Goal: Task Accomplishment & Management: Use online tool/utility

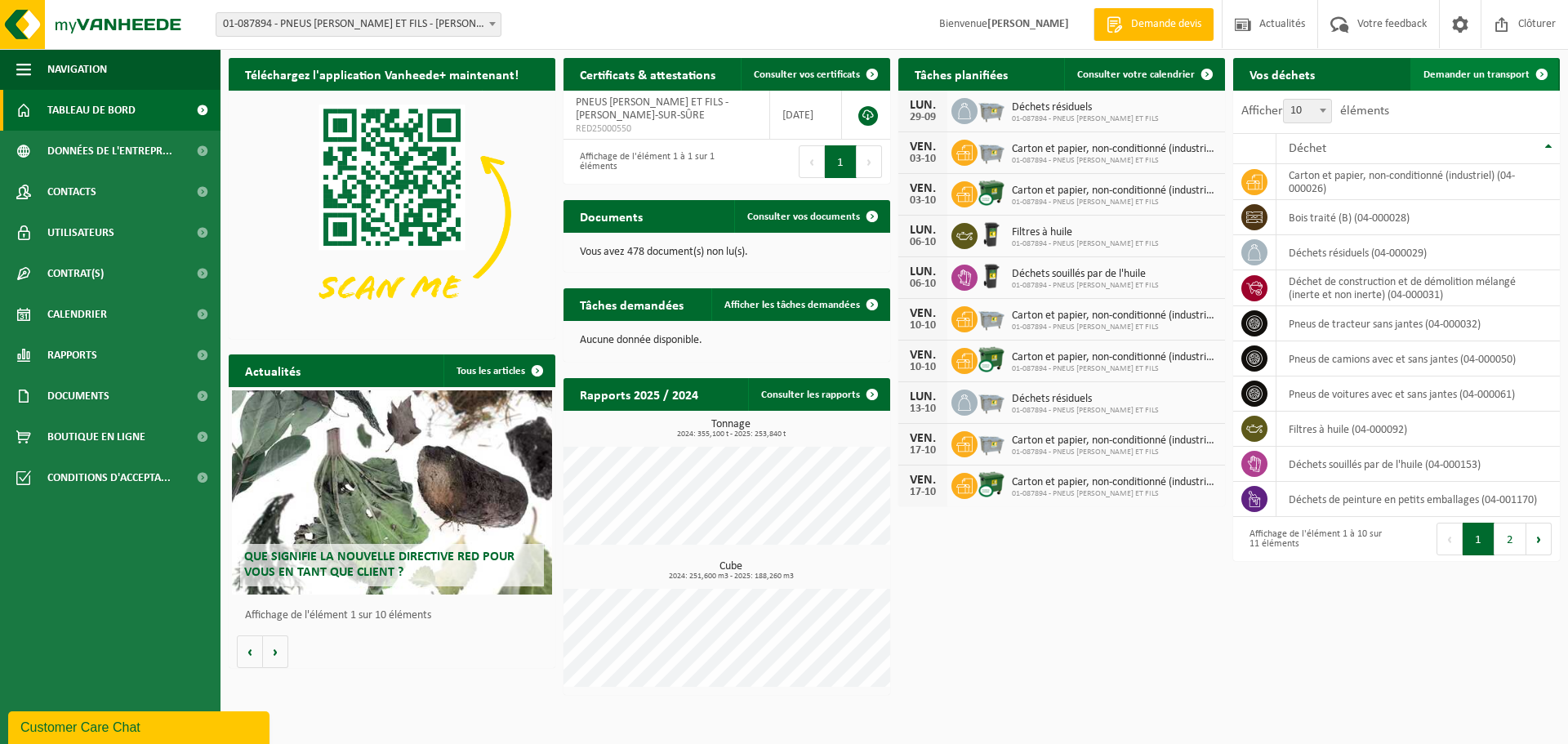
click at [1510, 73] on span "Demander un transport" at bounding box center [1475, 74] width 106 height 10
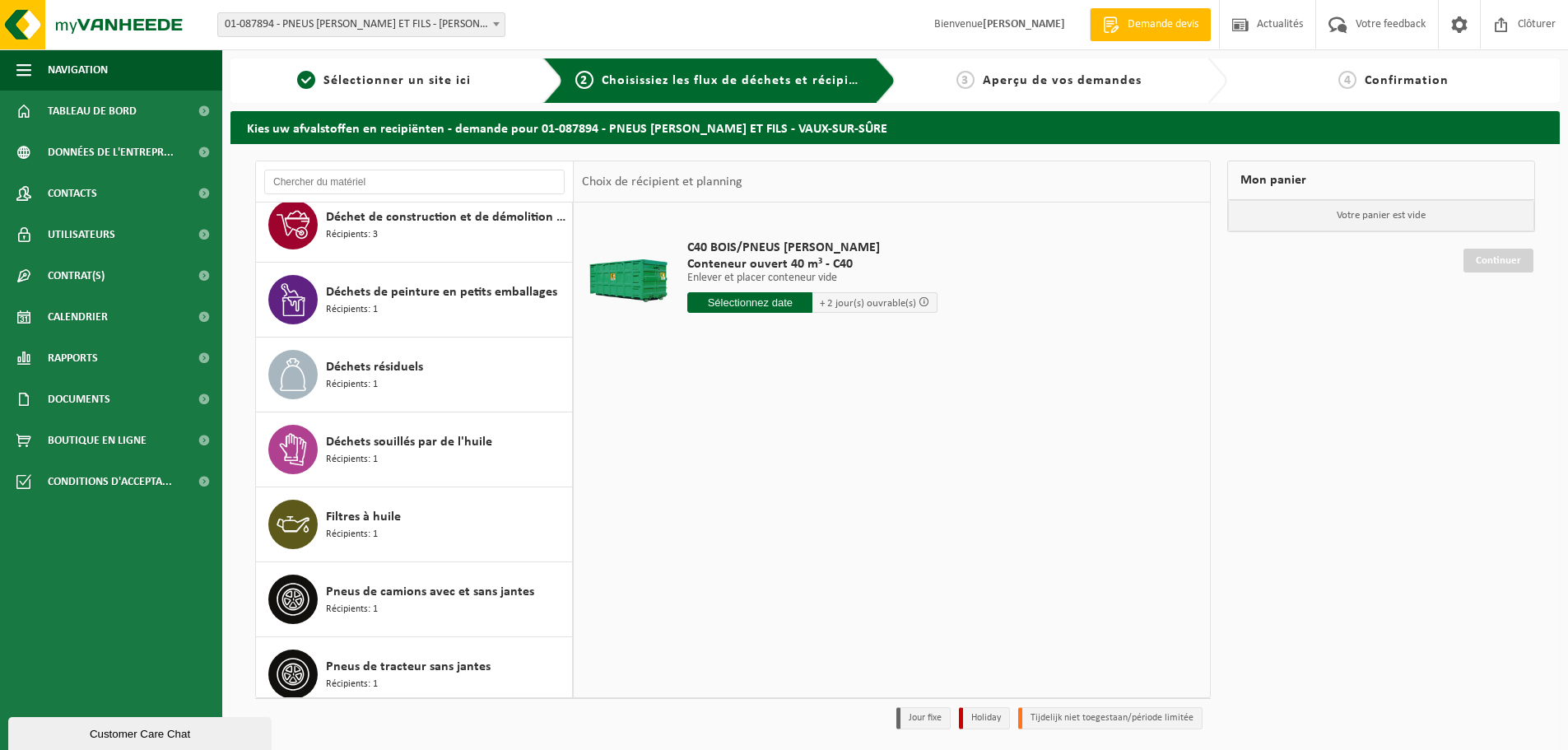
scroll to position [328, 0]
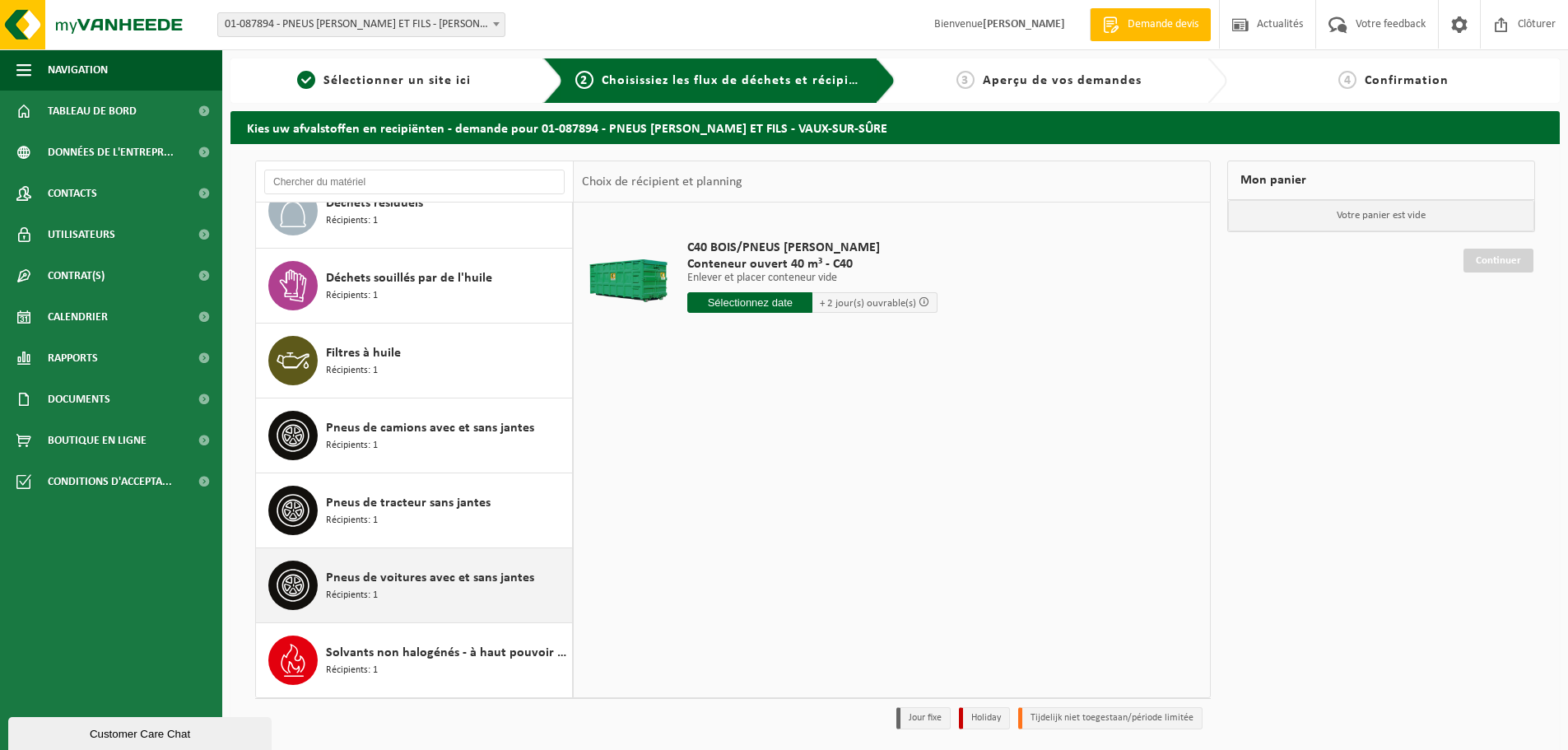
click at [357, 603] on div "Pneus de voitures avec et sans jantes Récipients: 1" at bounding box center [446, 585] width 242 height 49
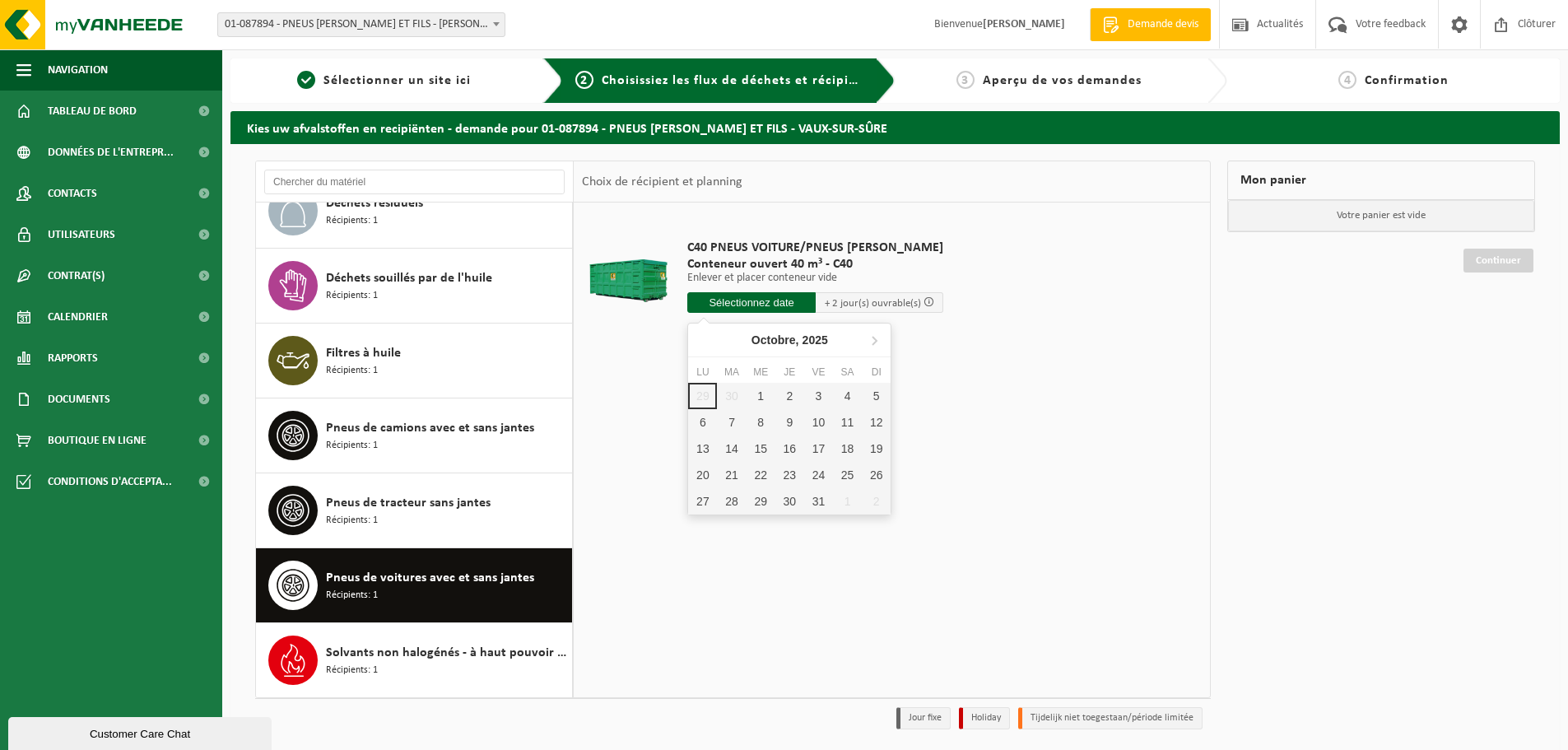
click at [743, 292] on input "text" at bounding box center [751, 303] width 128 height 21
click at [756, 399] on div "1" at bounding box center [760, 396] width 29 height 26
type input "à partir de 2025-10-01"
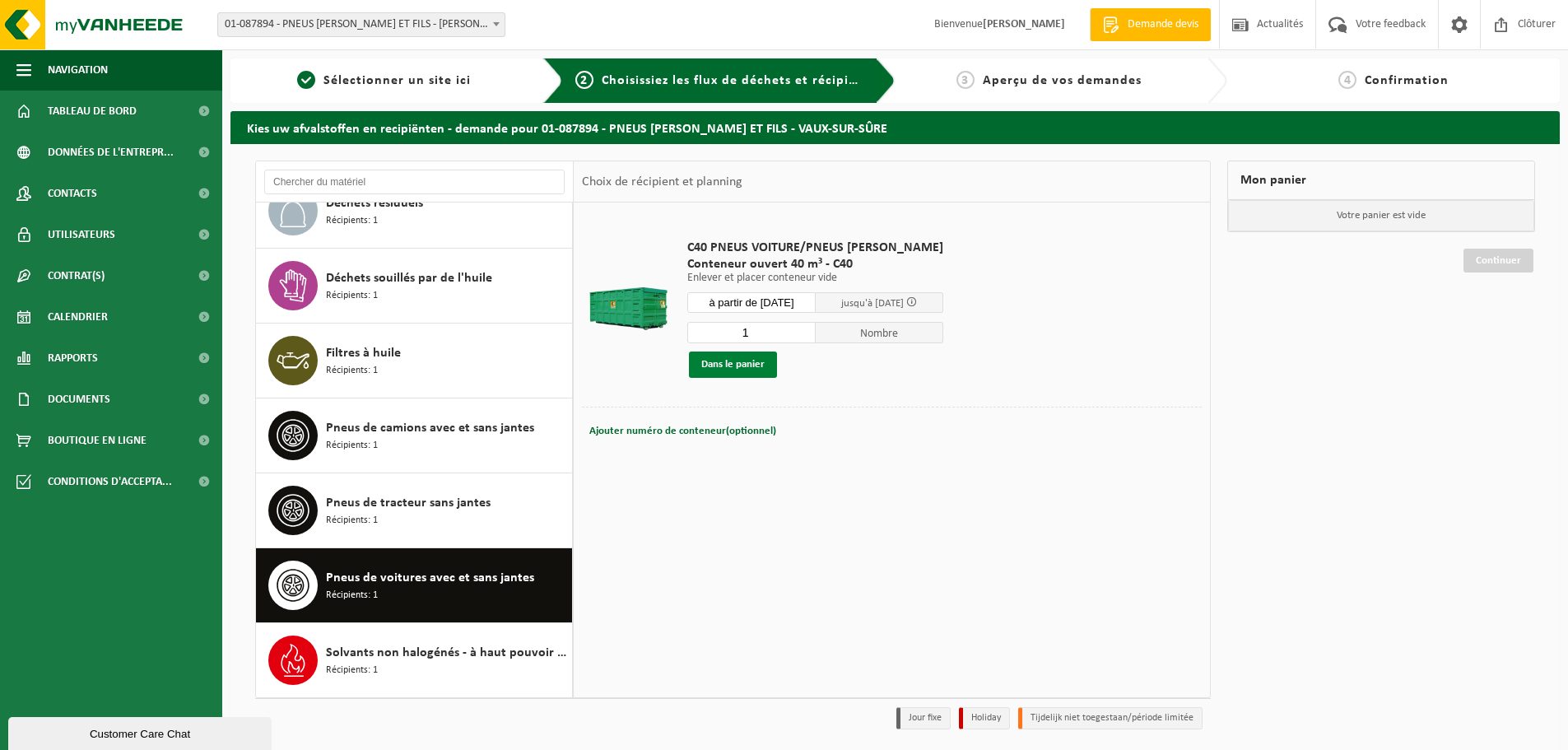
click at [743, 368] on button "Dans le panier" at bounding box center [732, 364] width 88 height 26
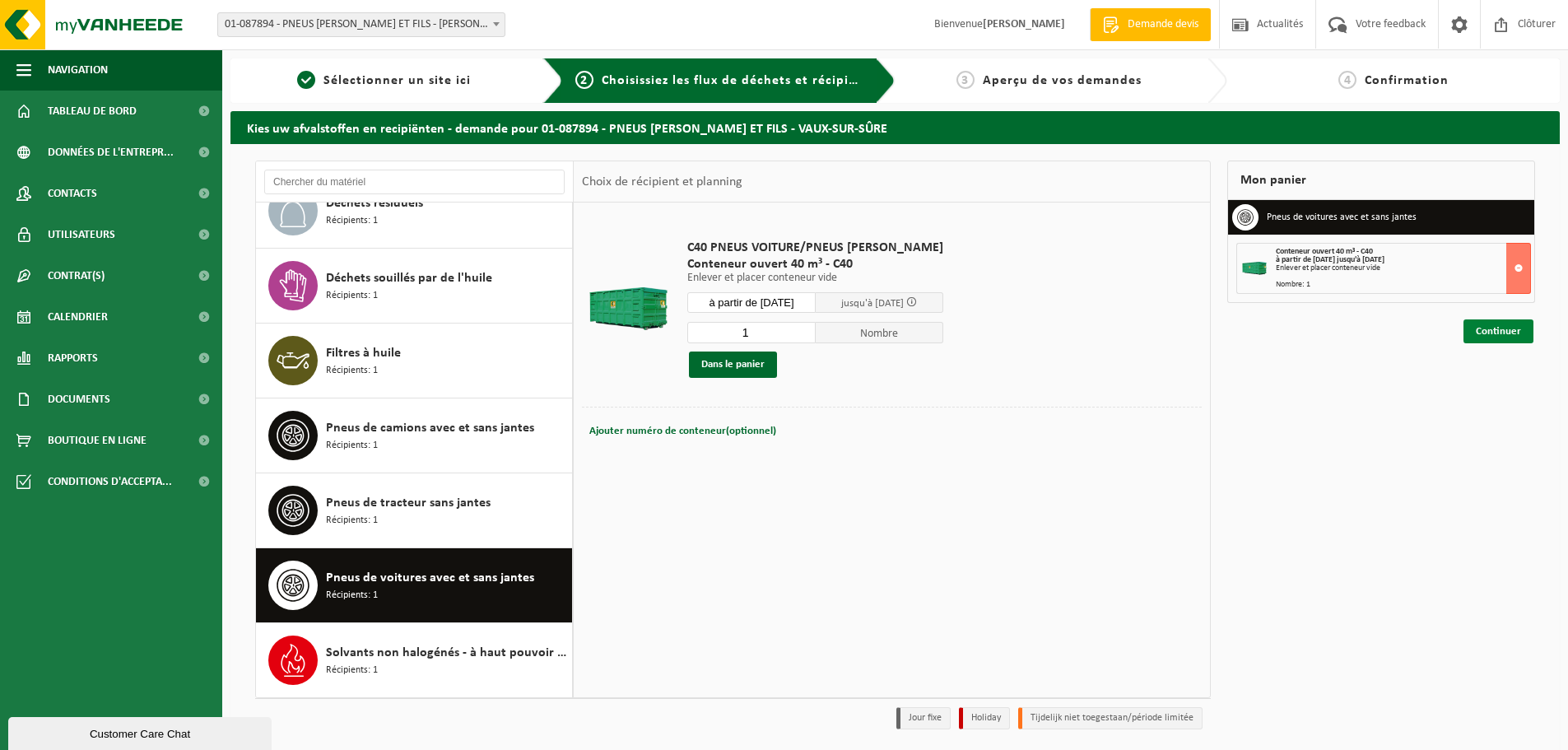
click at [1511, 334] on link "Continuer" at bounding box center [1498, 330] width 70 height 24
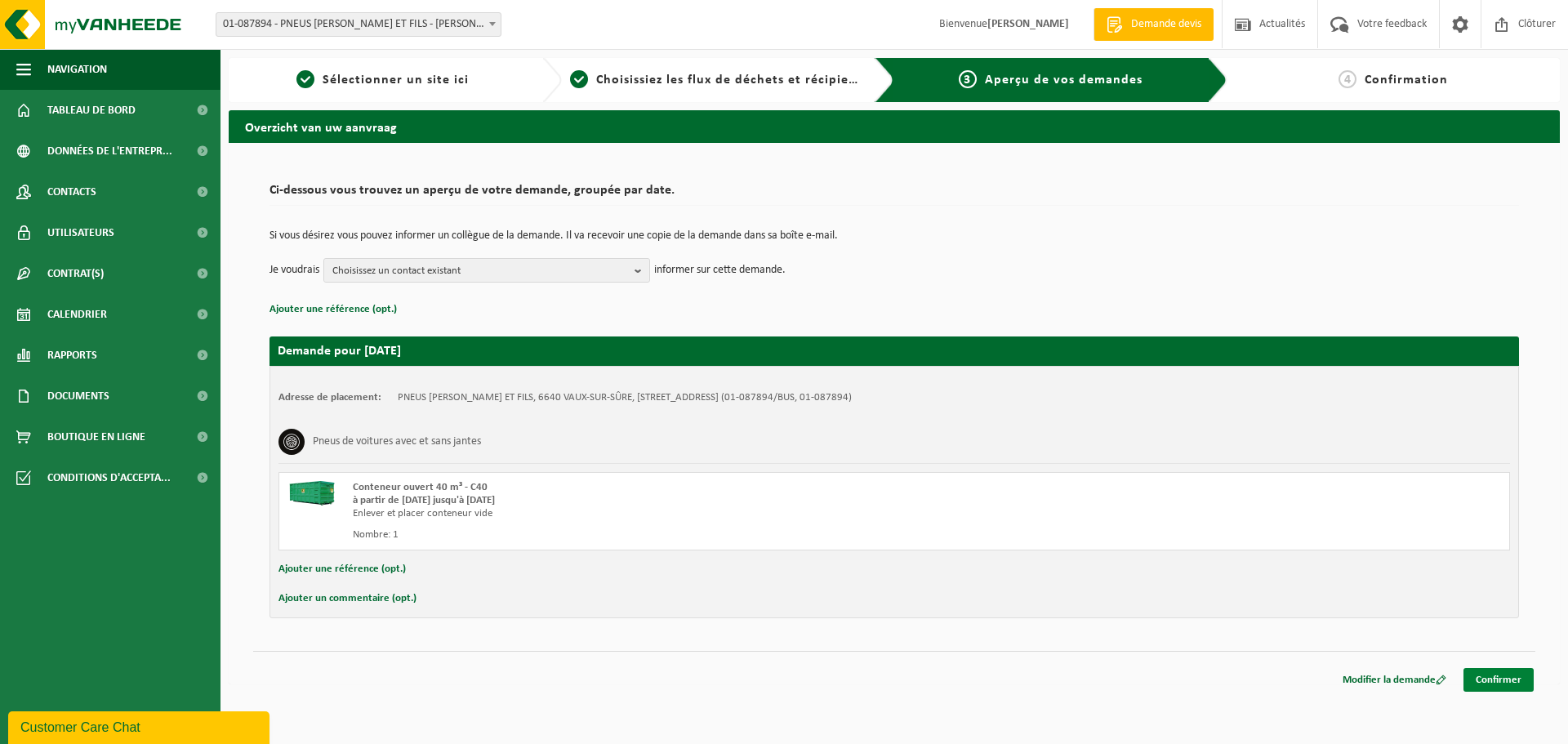
click at [1517, 673] on link "Confirmer" at bounding box center [1498, 679] width 70 height 23
